Goal: Navigation & Orientation: Find specific page/section

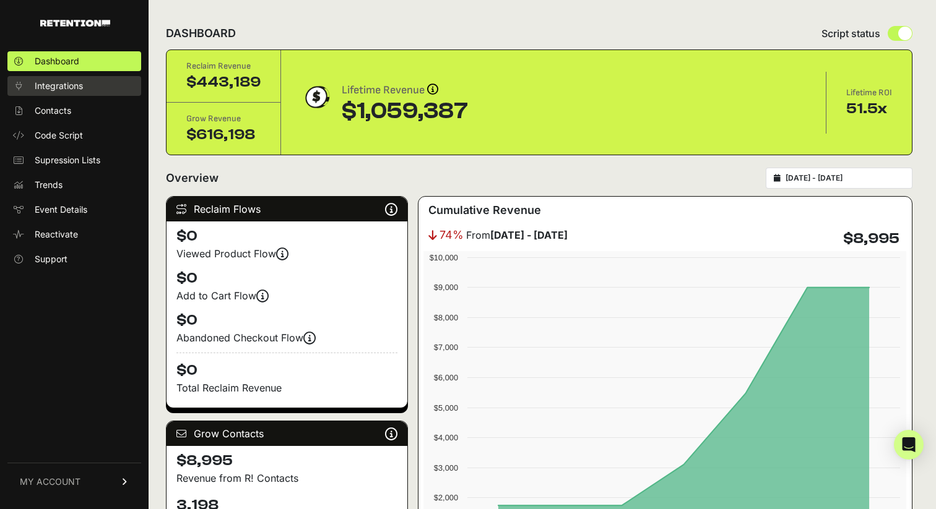
click at [71, 82] on span "Integrations" at bounding box center [59, 86] width 48 height 12
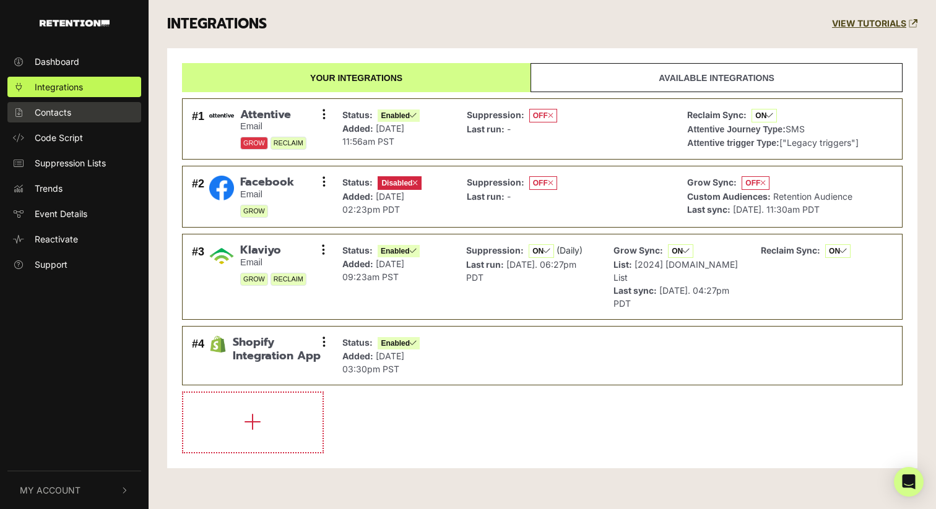
click at [54, 117] on span "Contacts" at bounding box center [53, 112] width 37 height 13
